Goal: Task Accomplishment & Management: Manage account settings

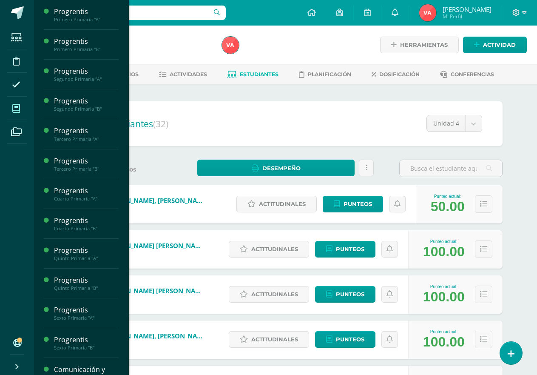
click at [19, 110] on icon at bounding box center [16, 108] width 8 height 9
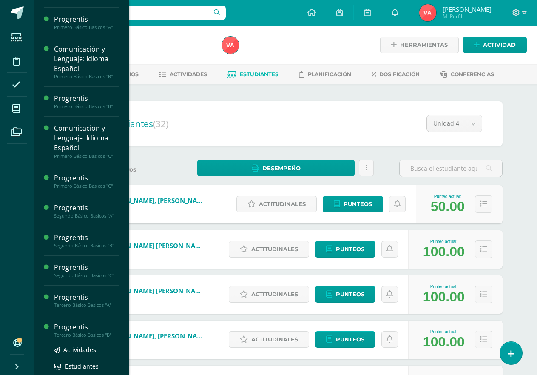
scroll to position [413, 0]
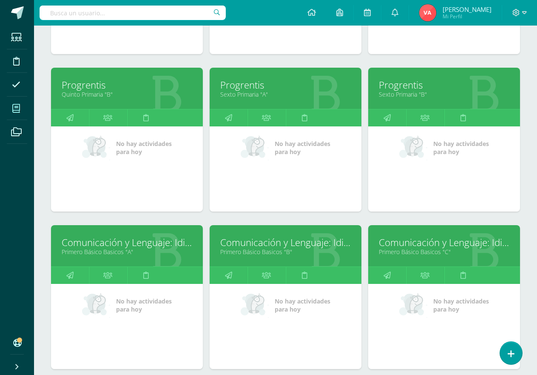
scroll to position [692, 0]
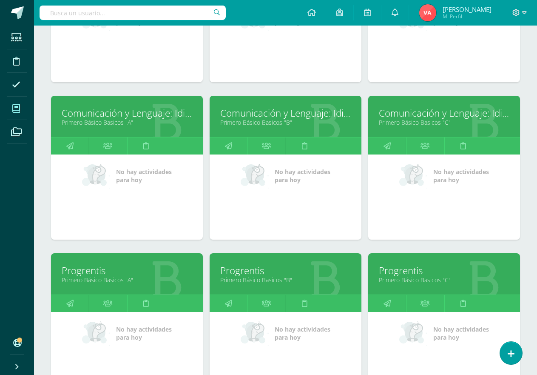
click at [308, 113] on link "Comunicación y Lenguaje: Idioma Español" at bounding box center [285, 112] width 131 height 13
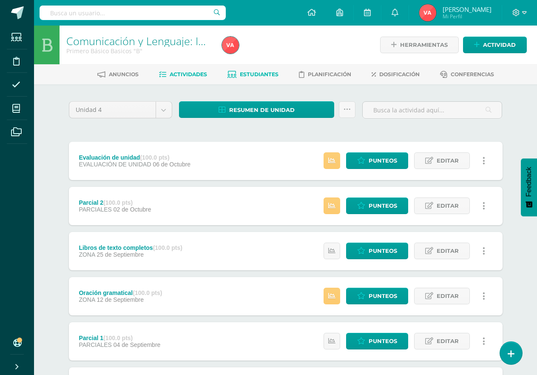
click at [265, 72] on span "Estudiantes" at bounding box center [259, 74] width 39 height 6
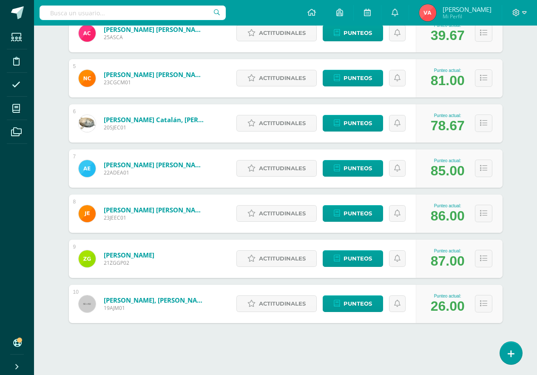
scroll to position [308, 0]
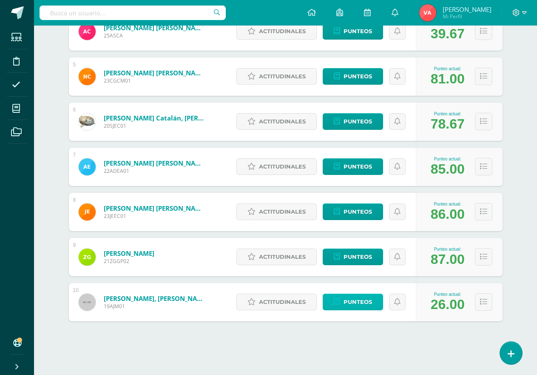
click at [366, 303] on span "Punteos" at bounding box center [358, 302] width 29 height 16
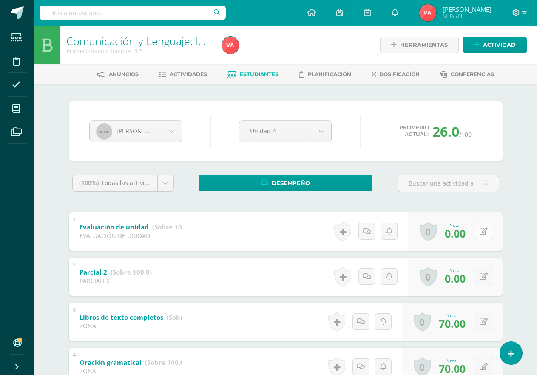
click at [483, 230] on icon at bounding box center [484, 231] width 8 height 7
type input "80"
click at [470, 234] on icon at bounding box center [467, 234] width 8 height 7
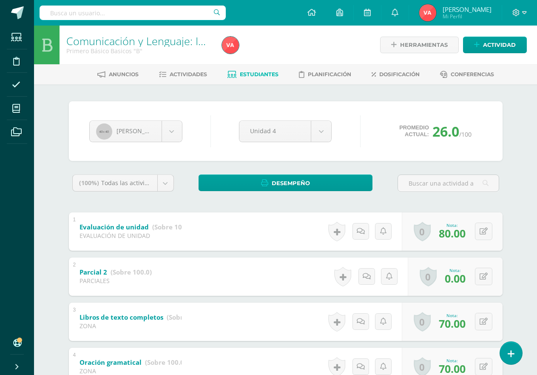
click at [265, 73] on span "Estudiantes" at bounding box center [259, 74] width 39 height 6
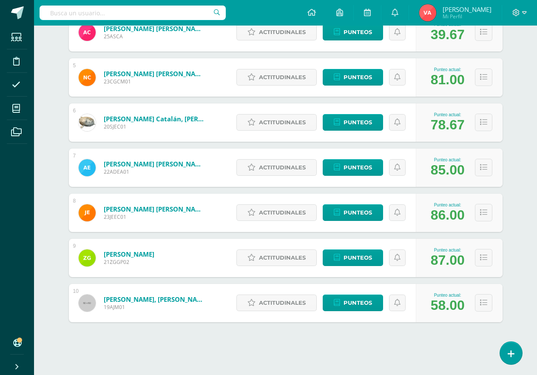
scroll to position [308, 0]
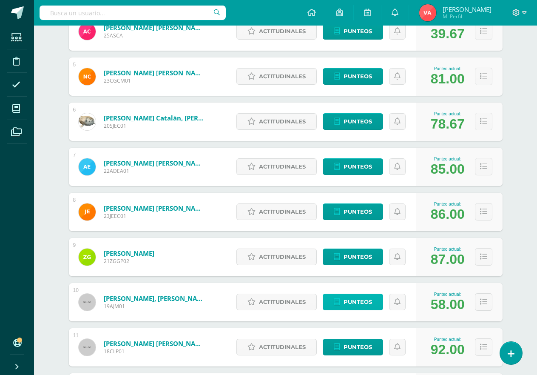
click at [357, 301] on span "Punteos" at bounding box center [358, 302] width 29 height 16
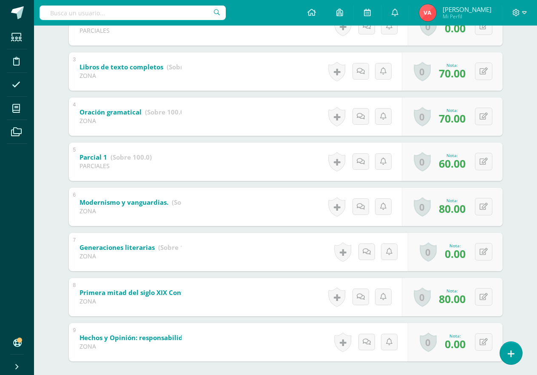
scroll to position [293, 0]
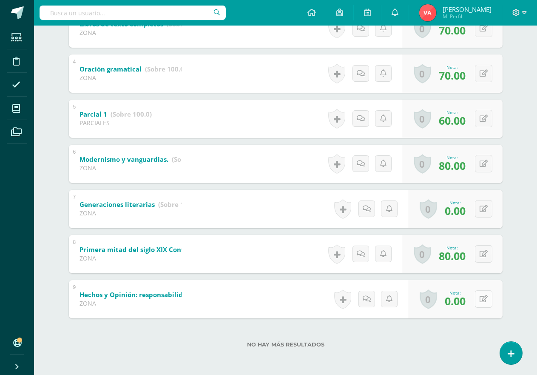
click at [482, 299] on button at bounding box center [483, 298] width 17 height 17
type input "30"
click at [465, 304] on icon at bounding box center [467, 301] width 8 height 7
